Goal: Task Accomplishment & Management: Manage account settings

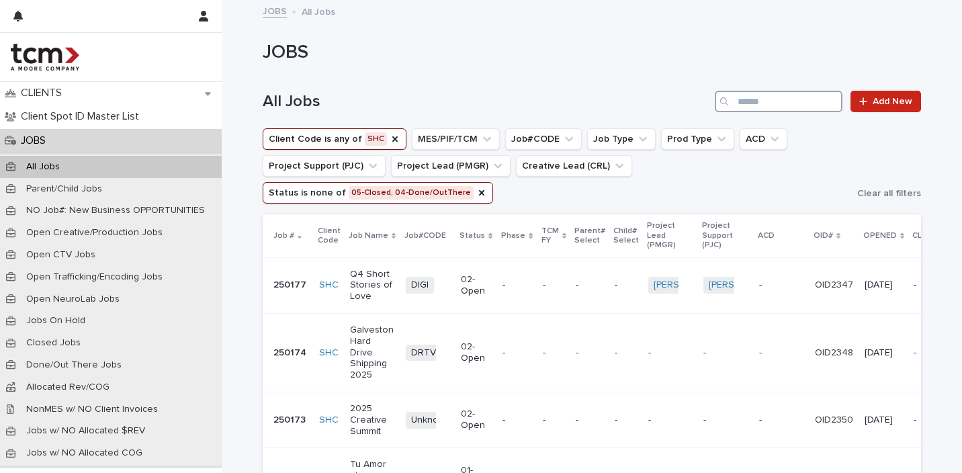
click at [778, 101] on input "Search" at bounding box center [779, 101] width 128 height 21
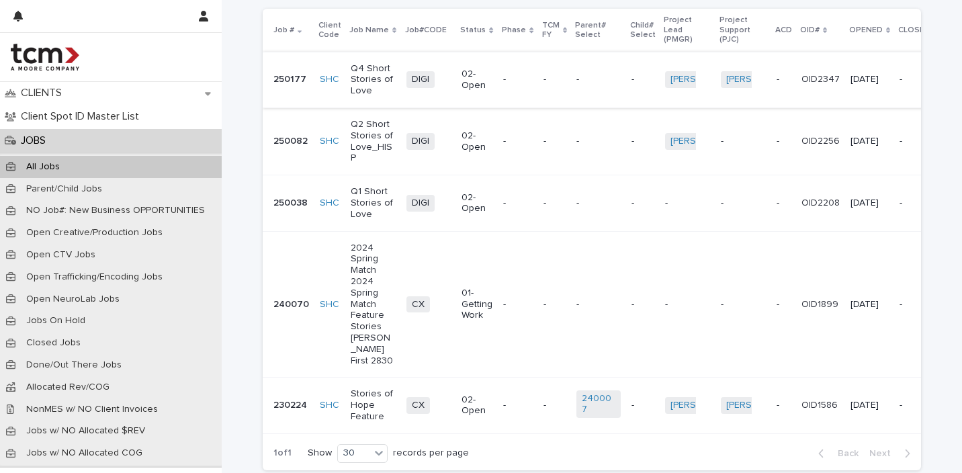
scroll to position [234, 0]
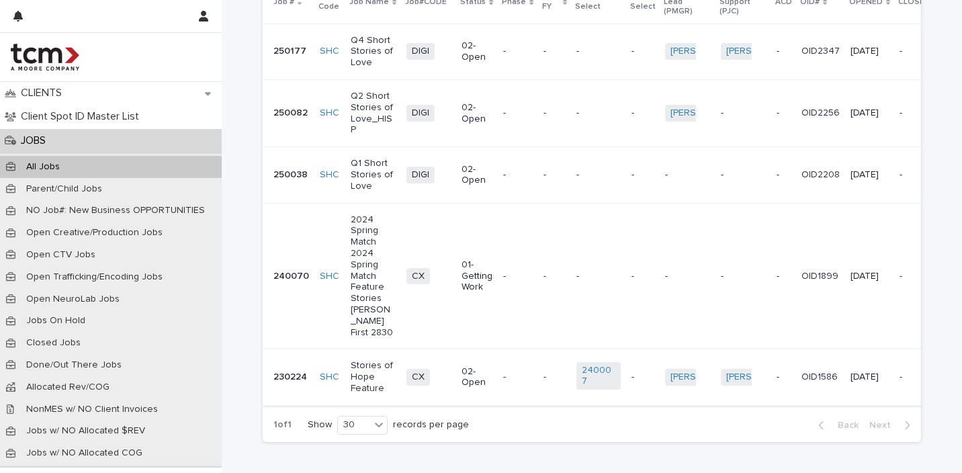
type input "******"
click at [359, 360] on p "Stories of Hope Feature" at bounding box center [373, 377] width 45 height 34
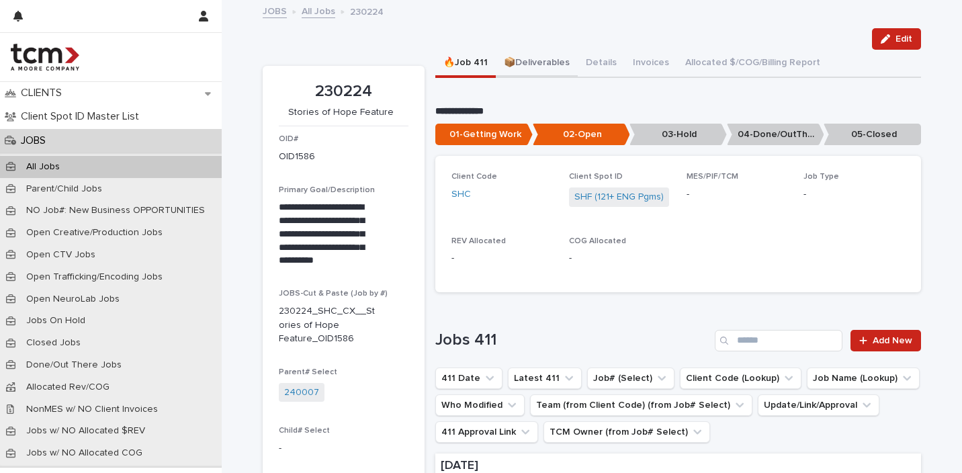
click at [535, 67] on button "📦Deliverables" at bounding box center [537, 64] width 82 height 28
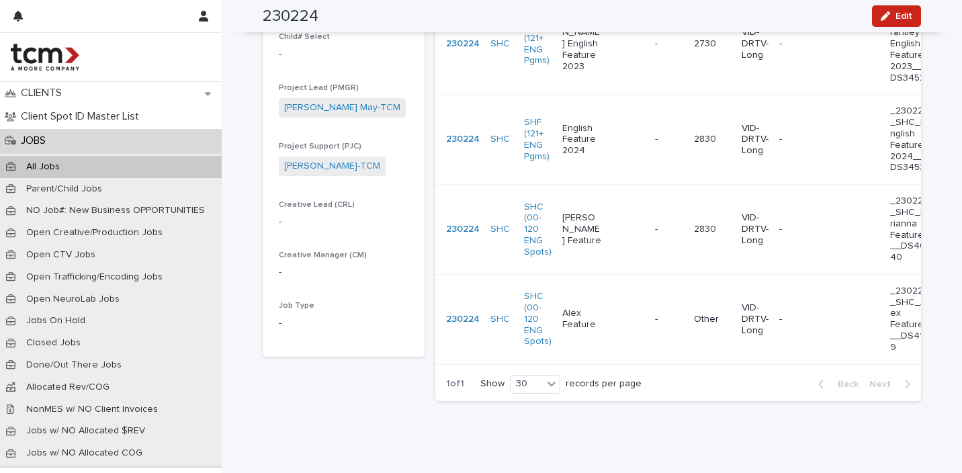
scroll to position [379, 0]
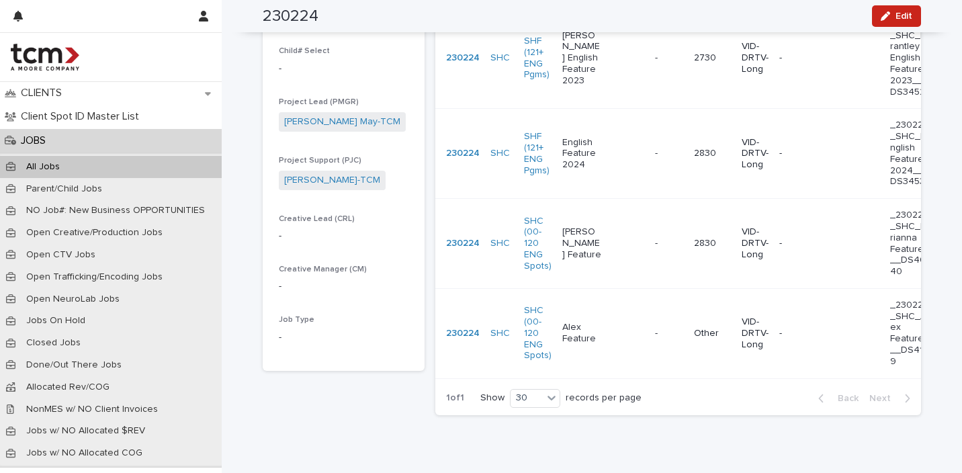
click at [606, 324] on div "Alex Feature" at bounding box center [603, 333] width 82 height 34
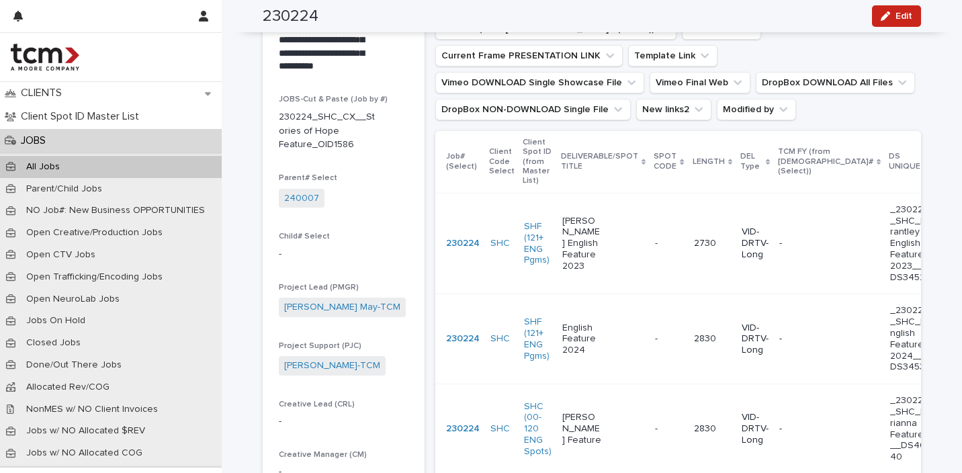
scroll to position [210, 0]
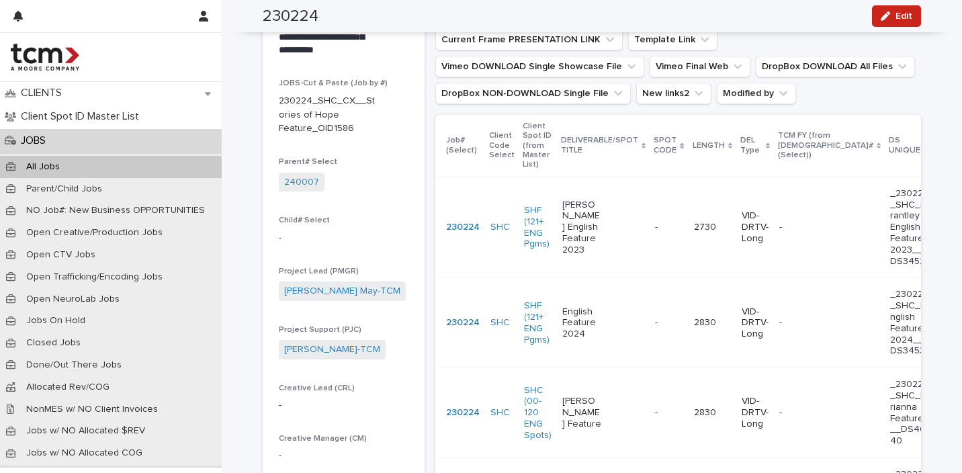
click at [566, 315] on p "English Feature 2024" at bounding box center [582, 323] width 40 height 34
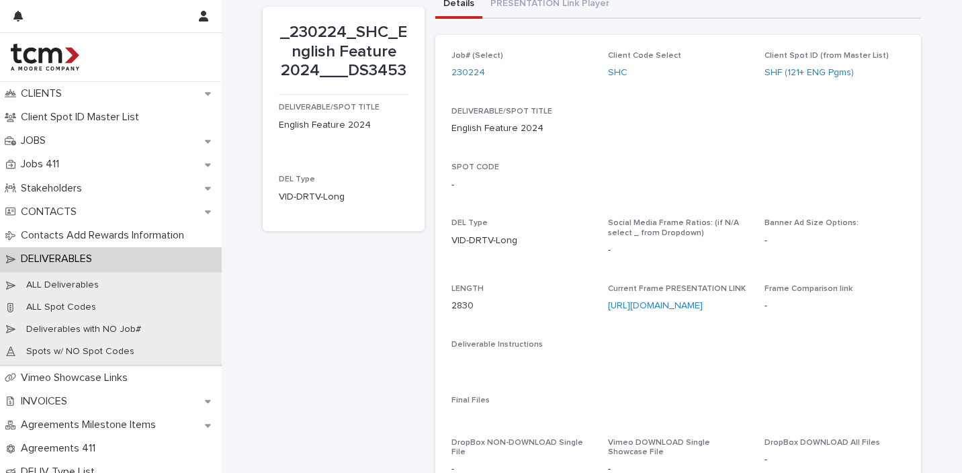
scroll to position [87, 0]
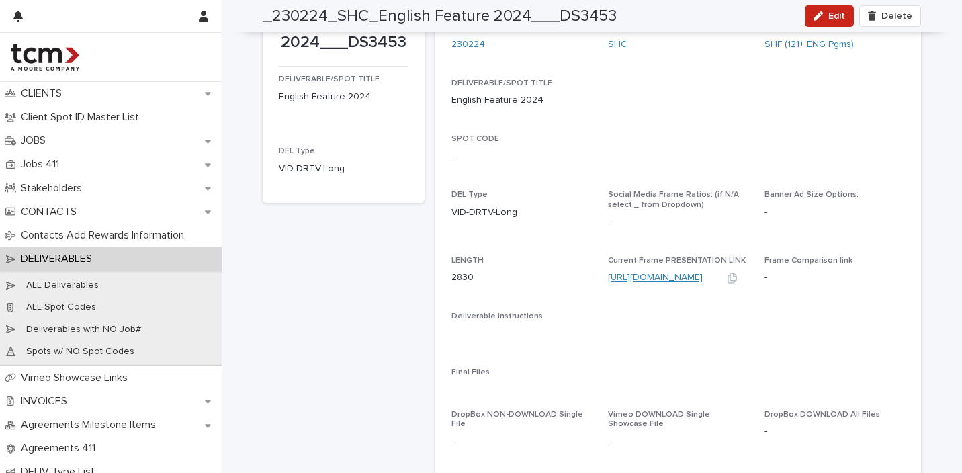
click at [676, 279] on link "https://f.io/ktkk-kBF" at bounding box center [655, 277] width 95 height 9
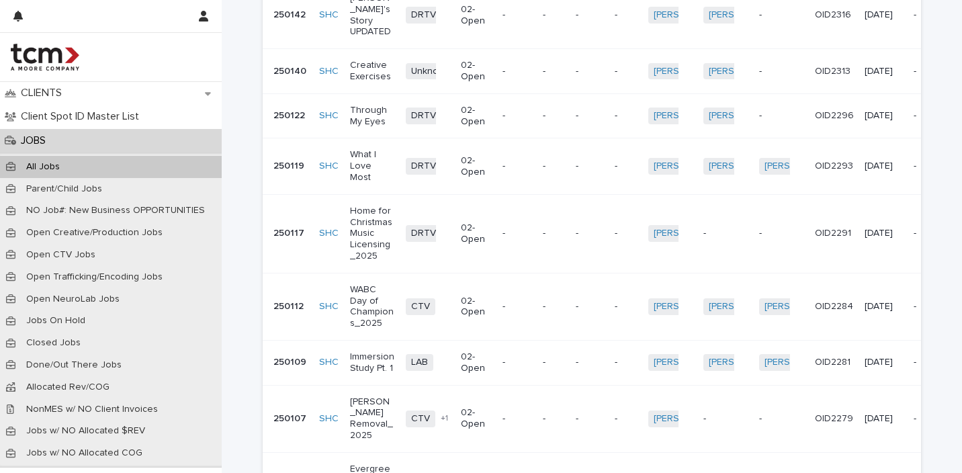
scroll to position [978, 0]
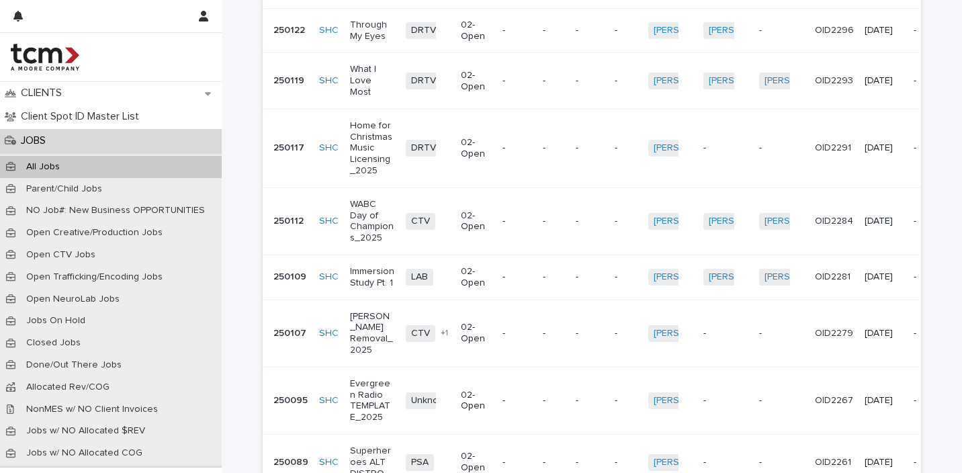
click at [372, 311] on p "[PERSON_NAME] Removal_2025" at bounding box center [372, 333] width 45 height 45
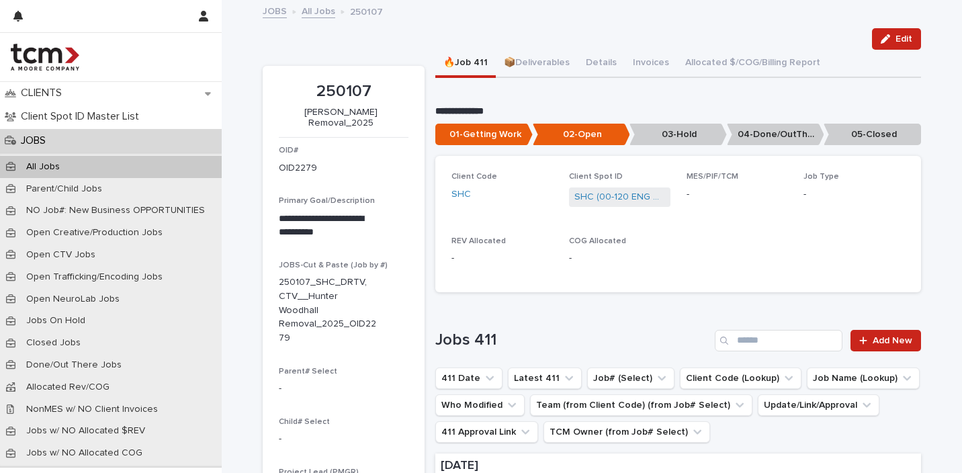
click at [857, 128] on p "05-Closed" at bounding box center [871, 135] width 97 height 22
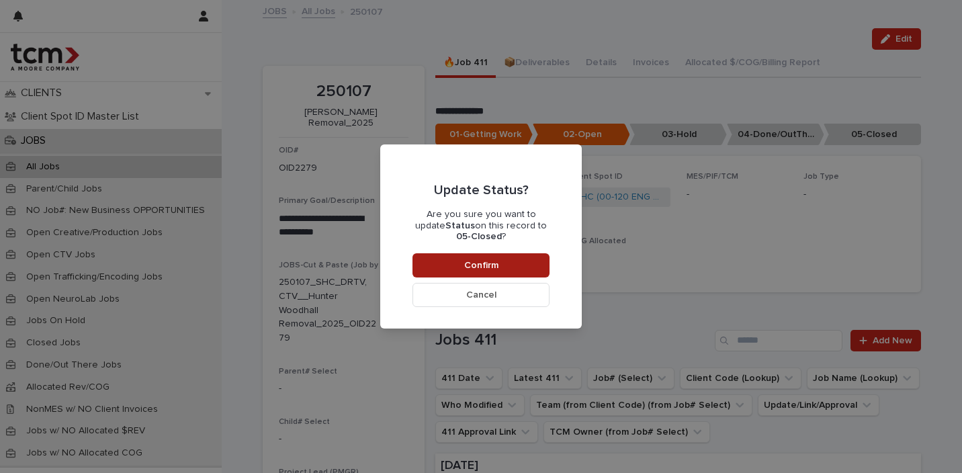
click at [514, 261] on button "Confirm" at bounding box center [480, 265] width 137 height 24
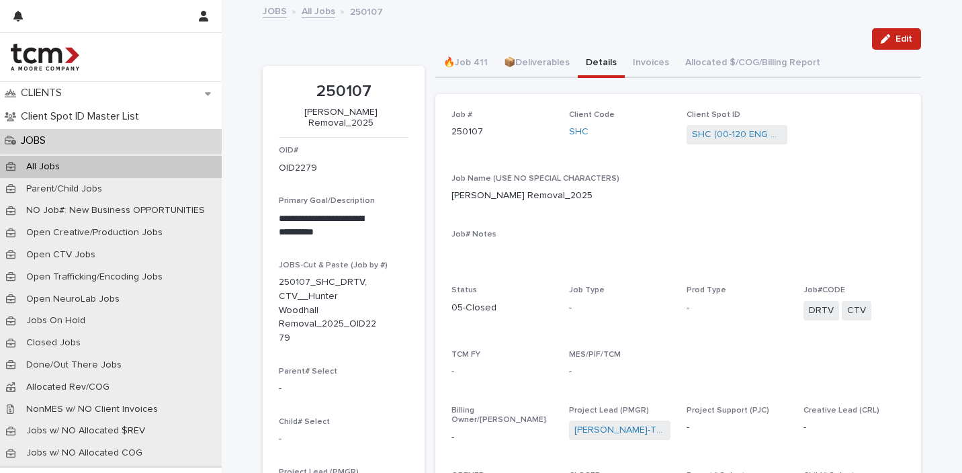
click at [596, 57] on button "Details" at bounding box center [601, 64] width 47 height 28
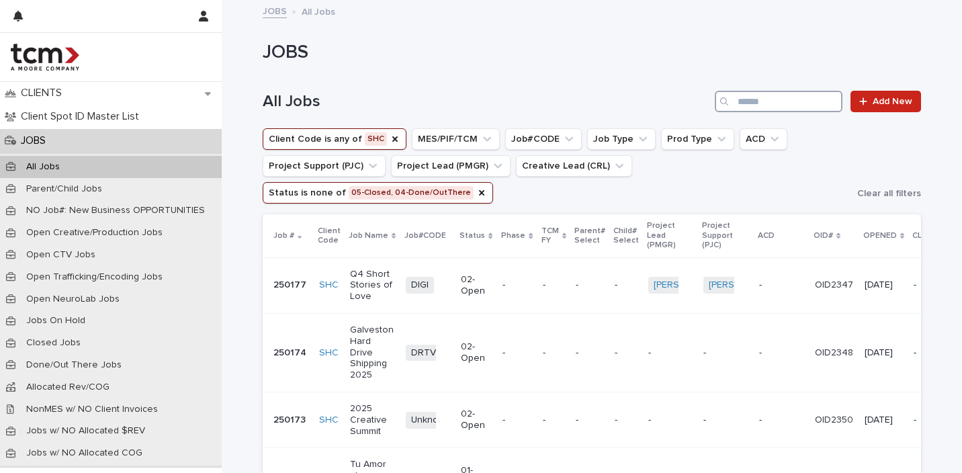
click at [775, 95] on input "Search" at bounding box center [779, 101] width 128 height 21
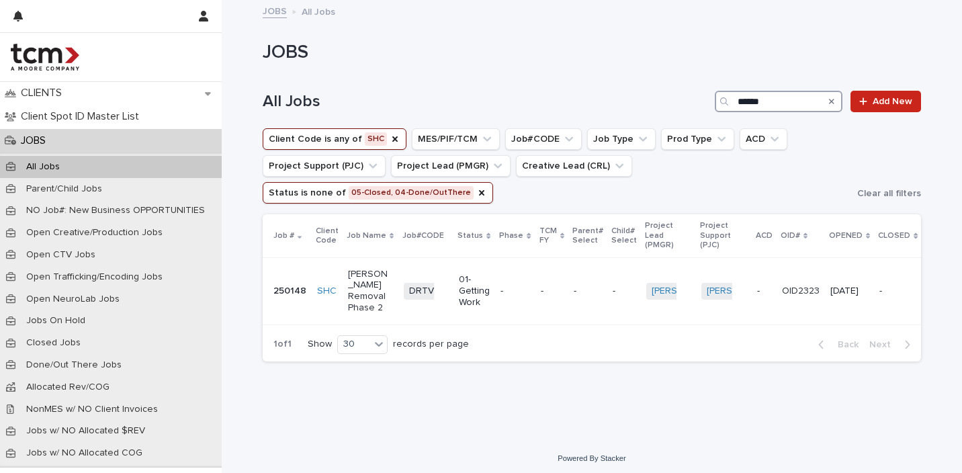
click at [778, 96] on input "******" at bounding box center [779, 101] width 128 height 21
type input "******"
click at [487, 187] on icon "Status" at bounding box center [481, 192] width 11 height 11
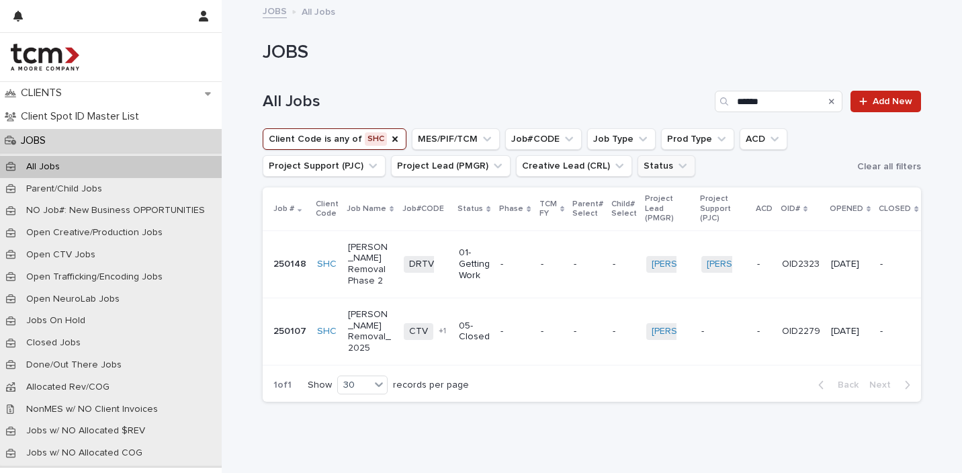
click at [372, 324] on p "[PERSON_NAME] Removal_2025" at bounding box center [370, 331] width 45 height 45
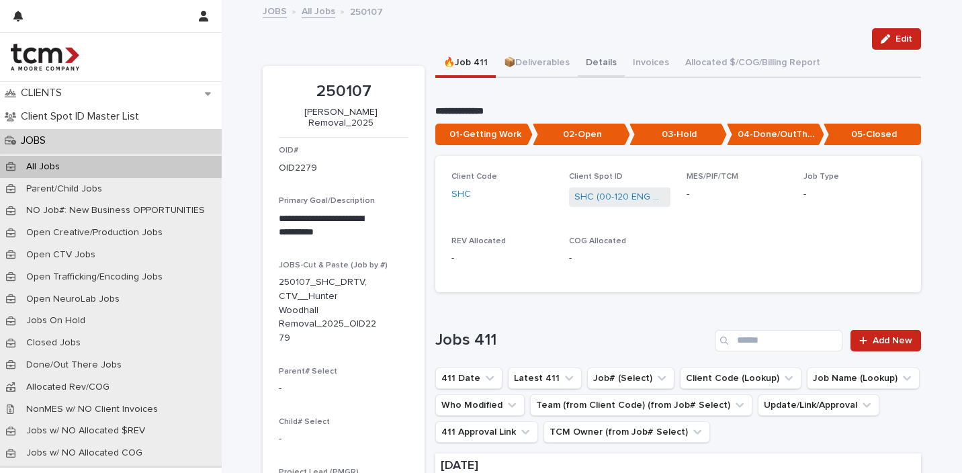
click at [588, 59] on button "Details" at bounding box center [601, 64] width 47 height 28
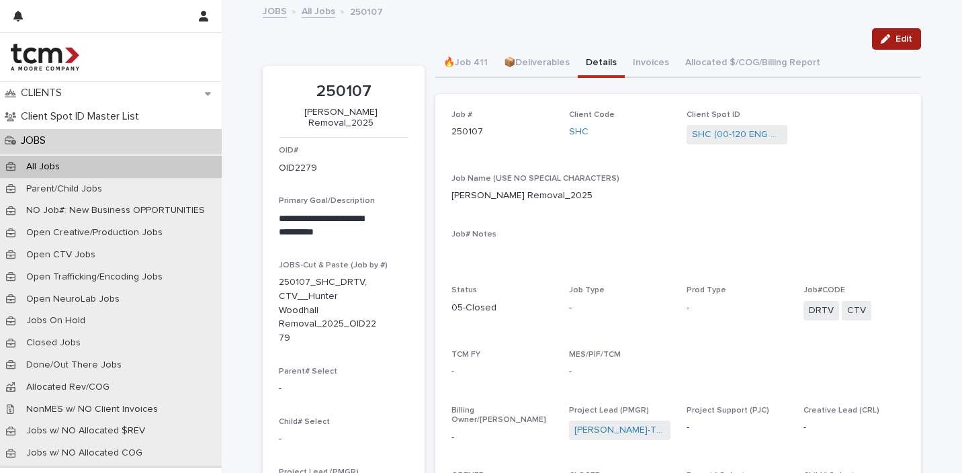
click at [895, 32] on button "Edit" at bounding box center [896, 38] width 49 height 21
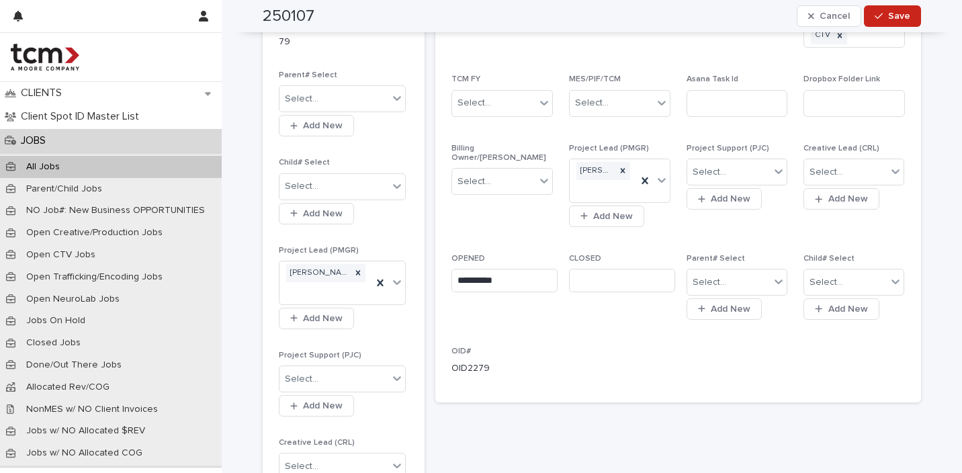
scroll to position [426, 0]
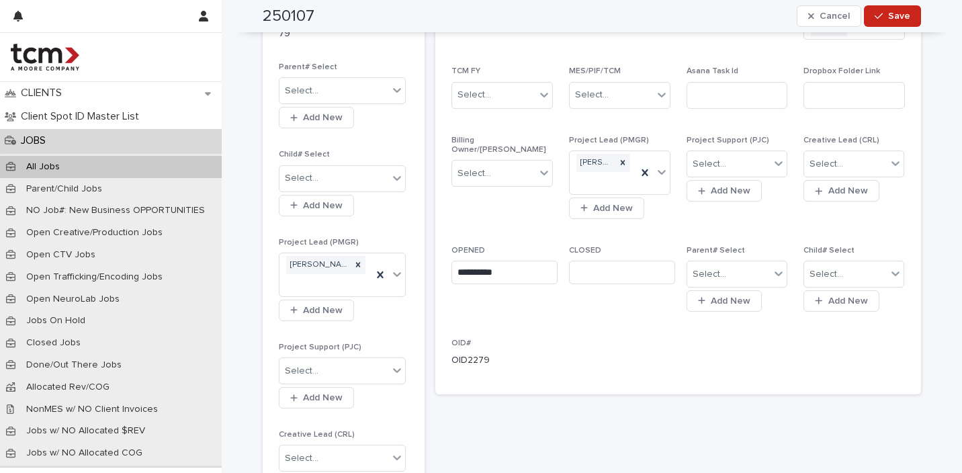
click at [631, 273] on input "text" at bounding box center [622, 273] width 106 height 24
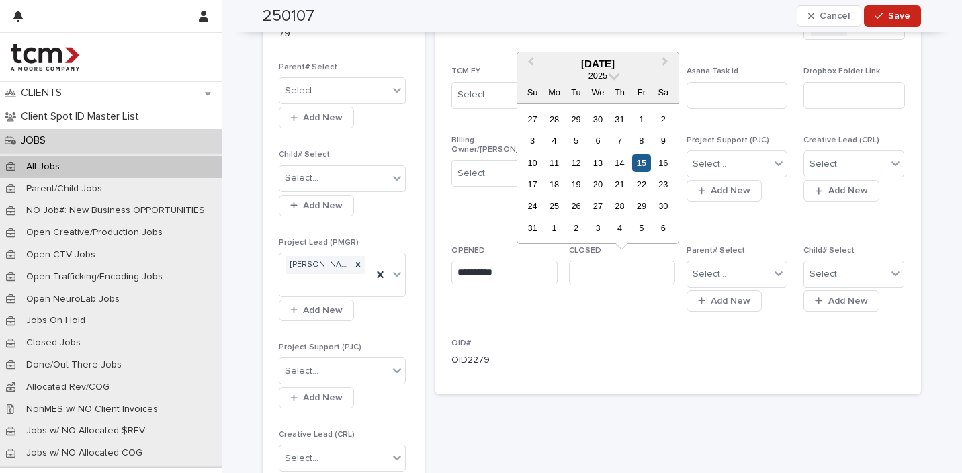
click at [640, 160] on div "15" at bounding box center [641, 163] width 18 height 18
type input "**********"
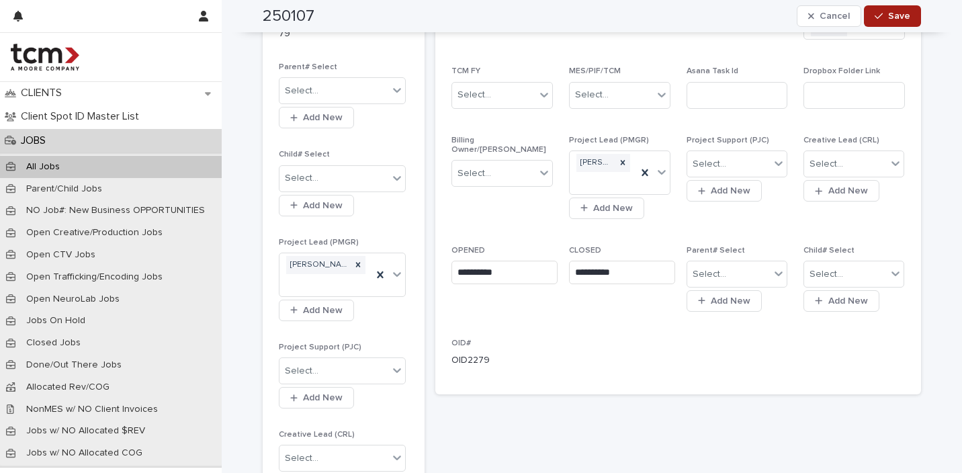
click at [904, 13] on span "Save" at bounding box center [899, 15] width 22 height 9
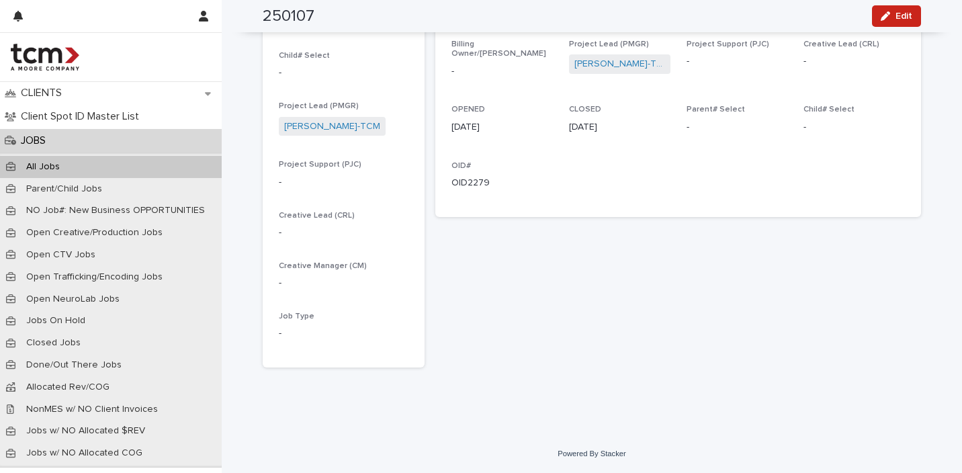
scroll to position [243, 0]
